Goal: Information Seeking & Learning: Check status

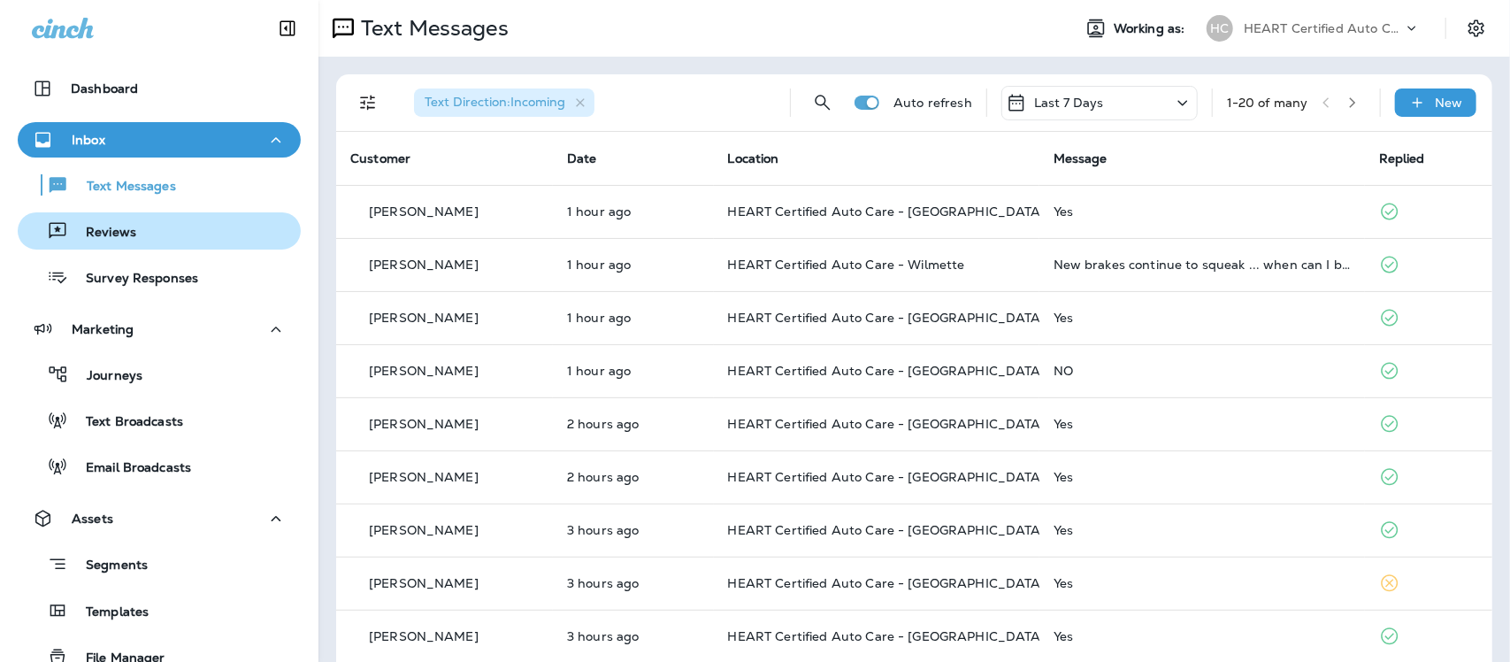
click at [143, 230] on div "Reviews" at bounding box center [159, 231] width 269 height 27
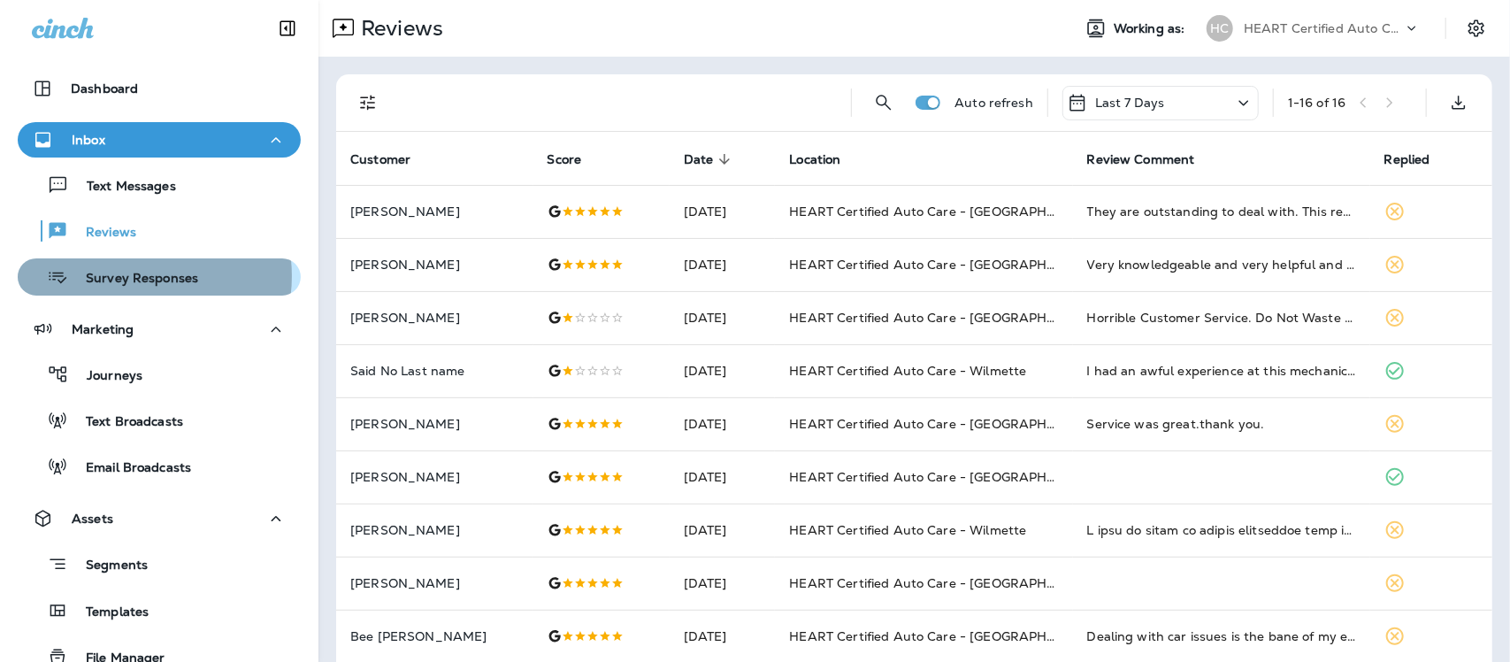
click at [126, 276] on p "Survey Responses" at bounding box center [133, 279] width 130 height 17
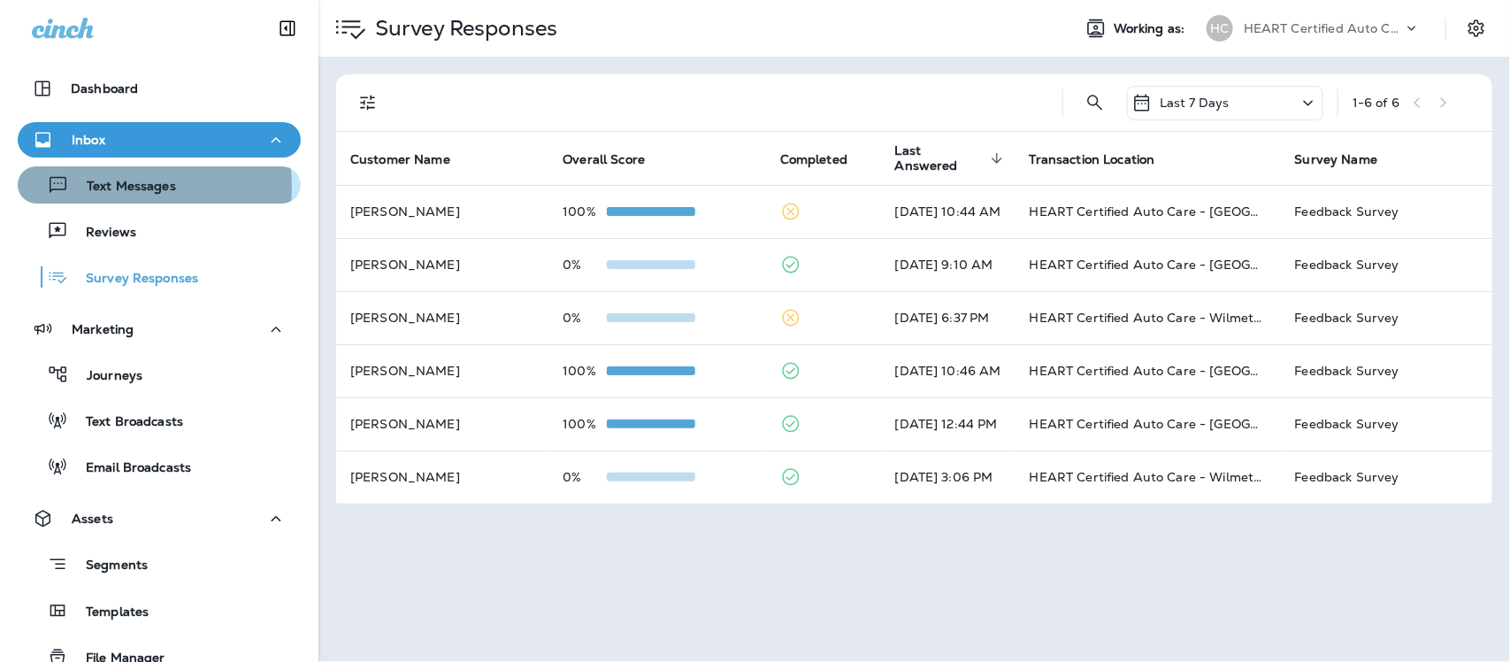
click at [118, 187] on p "Text Messages" at bounding box center [122, 187] width 107 height 17
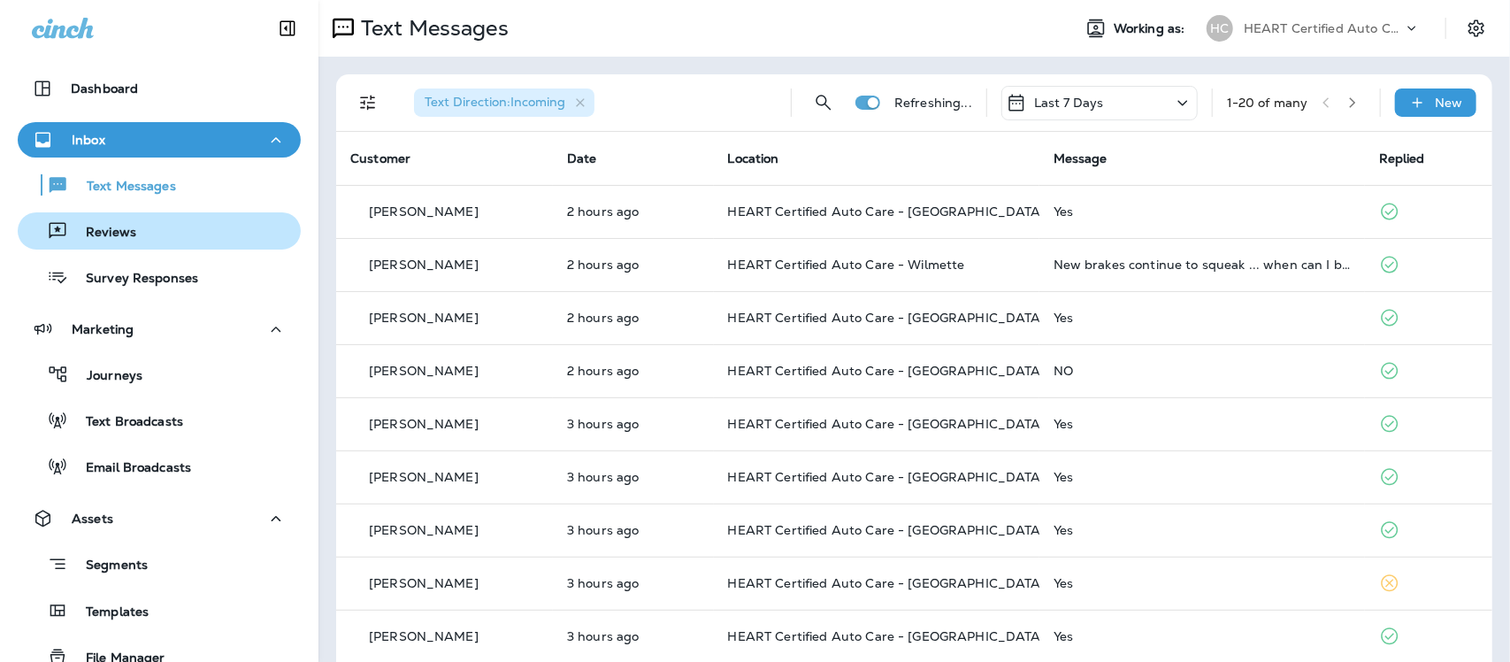
click at [106, 233] on p "Reviews" at bounding box center [102, 233] width 68 height 17
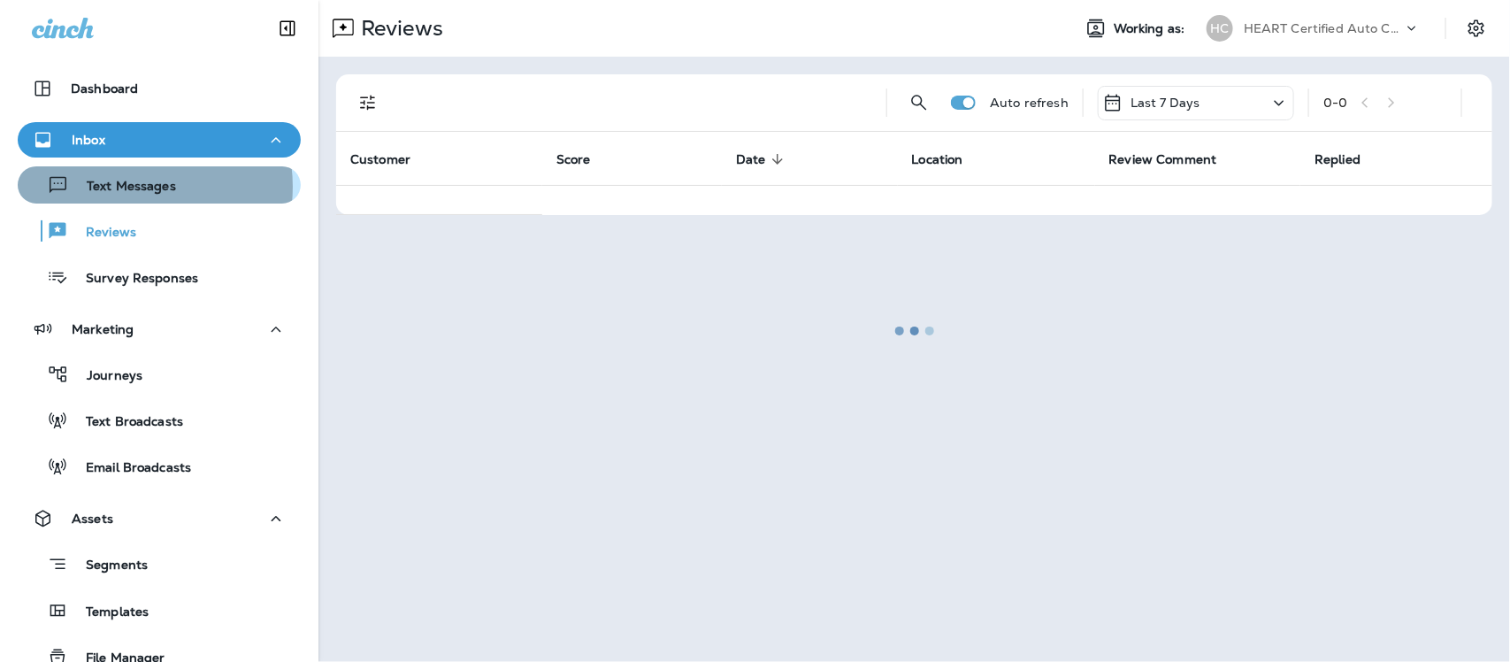
click at [129, 187] on p "Text Messages" at bounding box center [122, 187] width 107 height 17
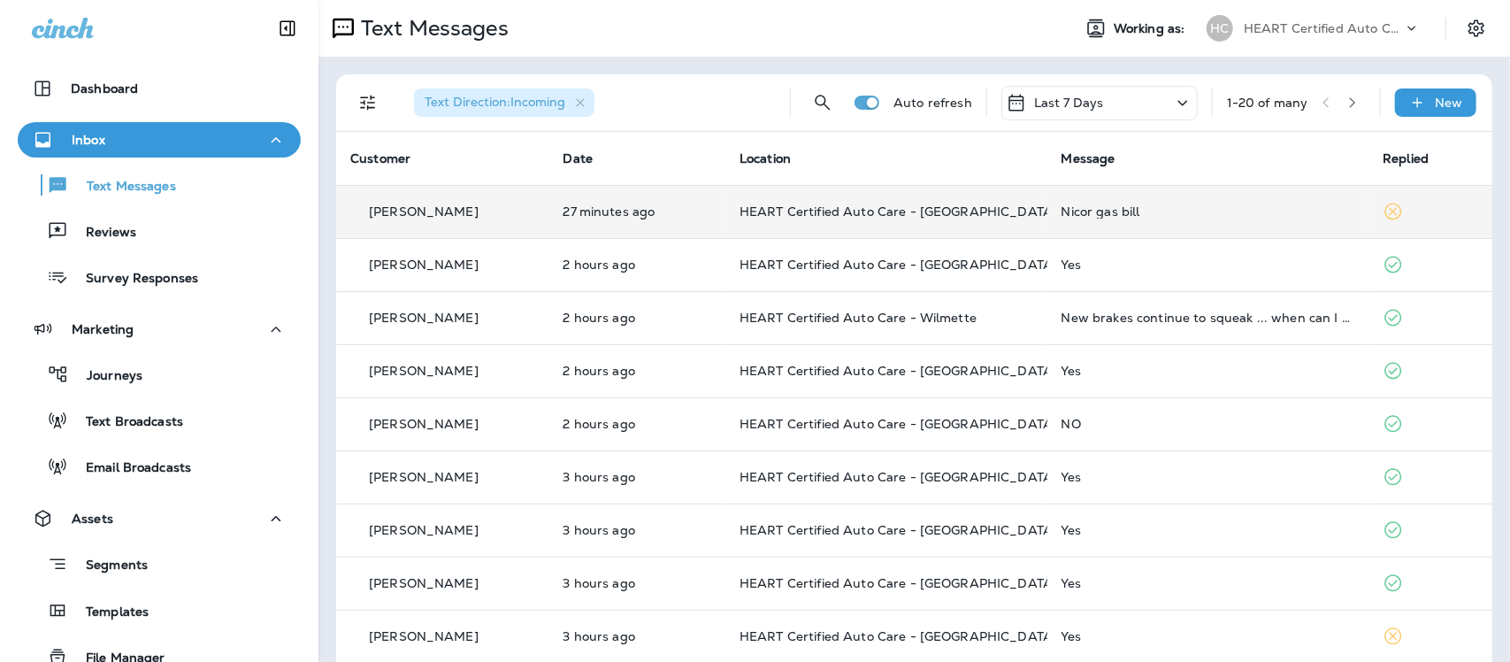
click at [1110, 215] on div "Nicor gas bill" at bounding box center [1208, 211] width 294 height 14
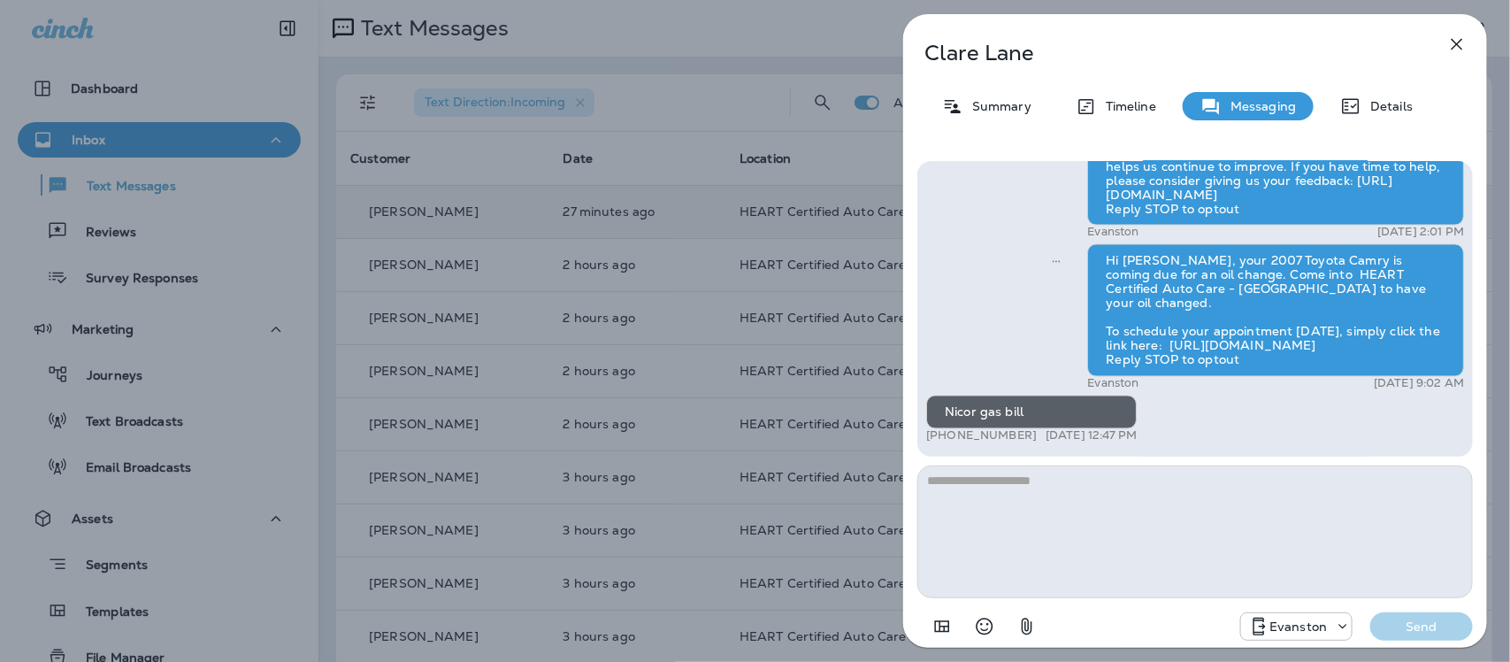
click at [1461, 44] on icon "button" at bounding box center [1456, 44] width 21 height 21
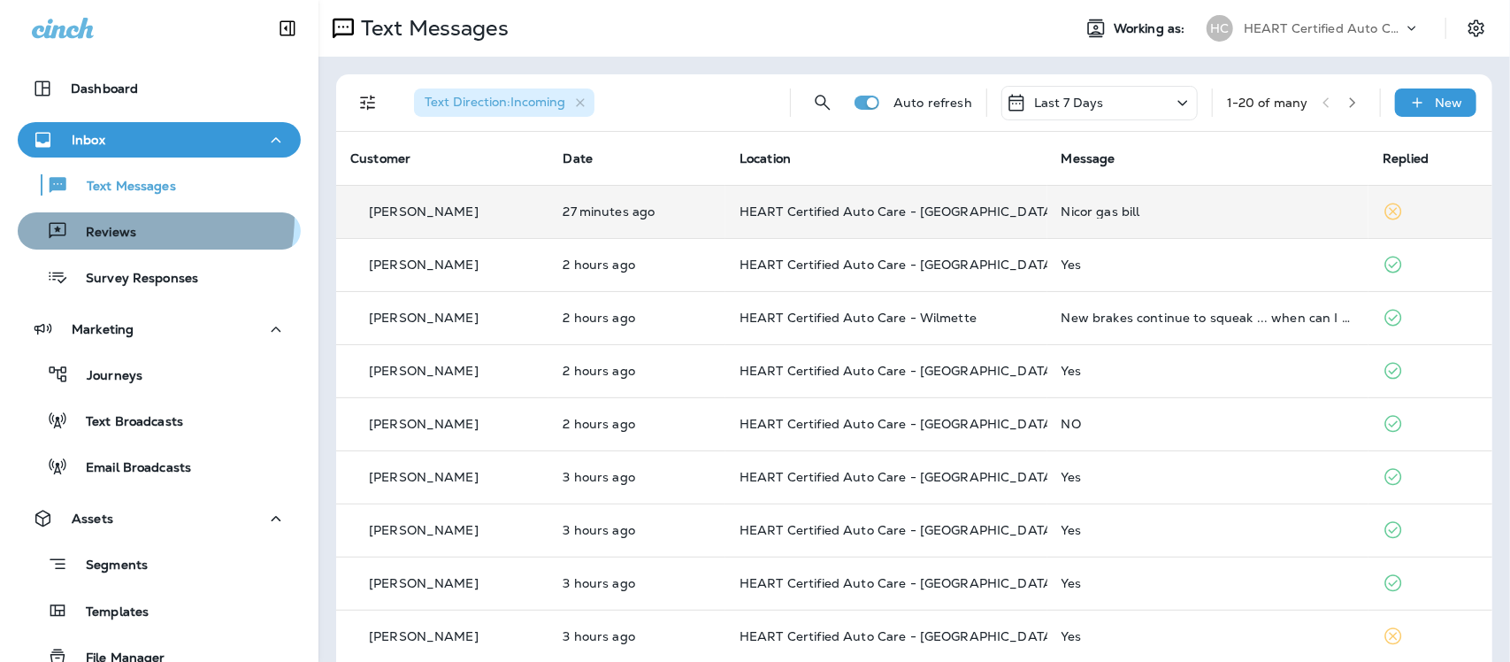
click at [112, 218] on div "Reviews" at bounding box center [80, 231] width 111 height 27
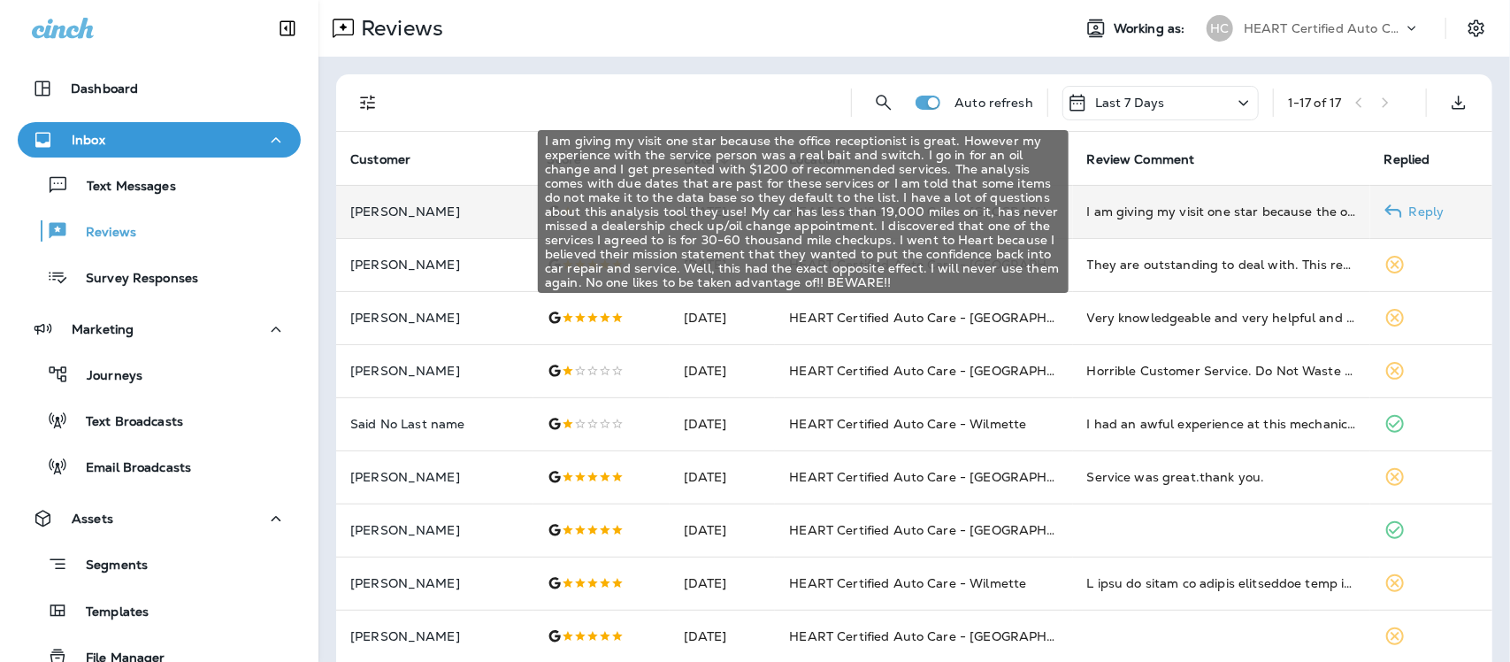
click at [1164, 211] on div "I am giving my visit one star because the office receptionist is great. However…" at bounding box center [1221, 212] width 269 height 18
